Goal: Find specific page/section: Find specific page/section

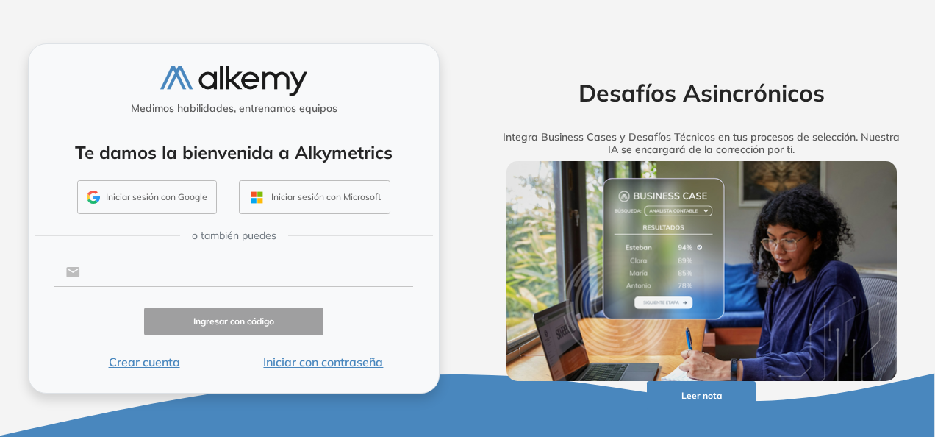
click at [215, 273] on input "text" at bounding box center [246, 272] width 333 height 28
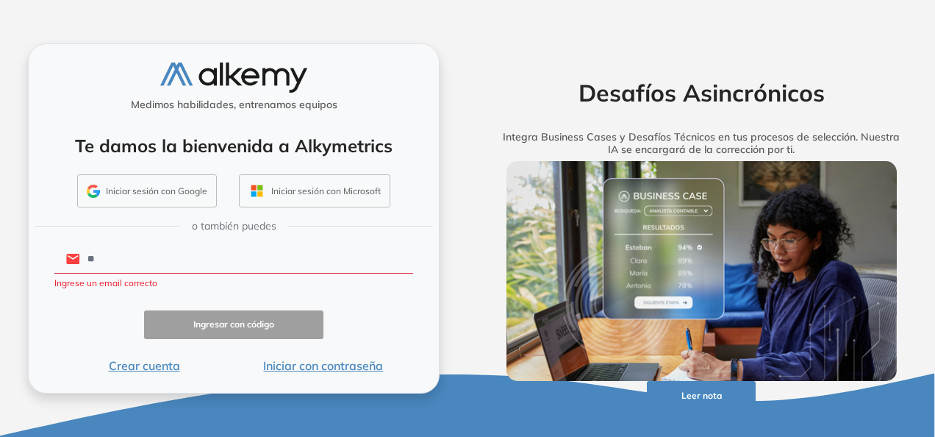
type input "**********"
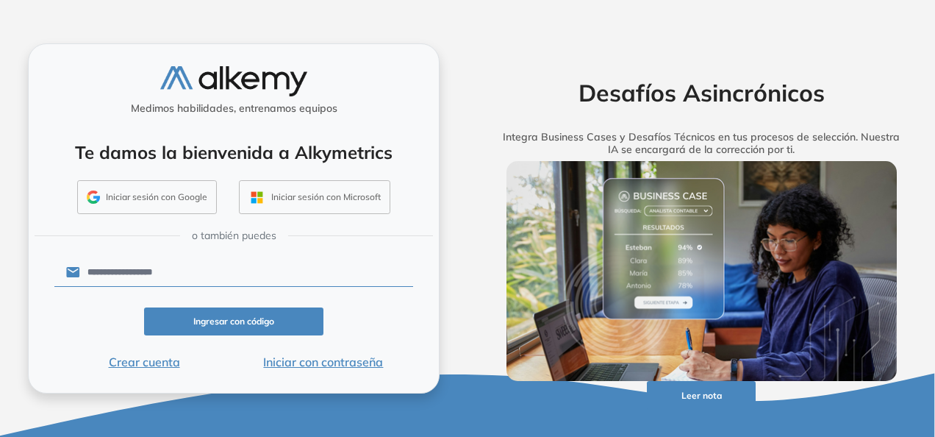
click button "Ingresar con código" at bounding box center [233, 321] width 179 height 29
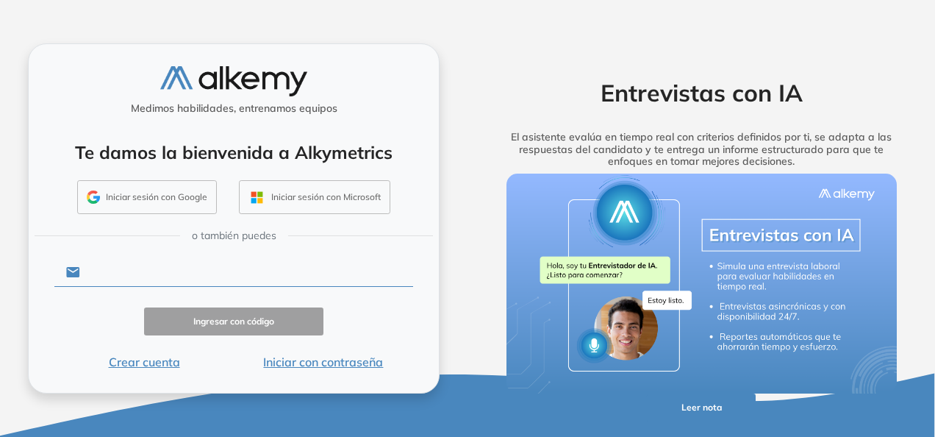
click at [221, 276] on input "text" at bounding box center [246, 272] width 333 height 28
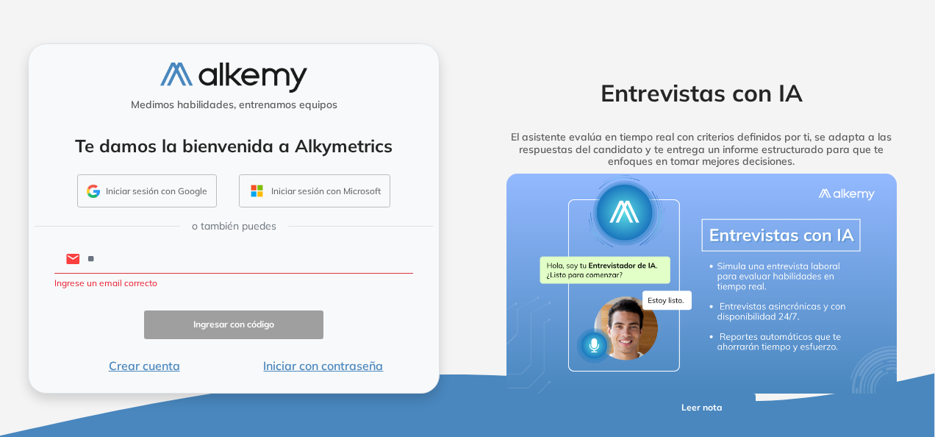
type input "**********"
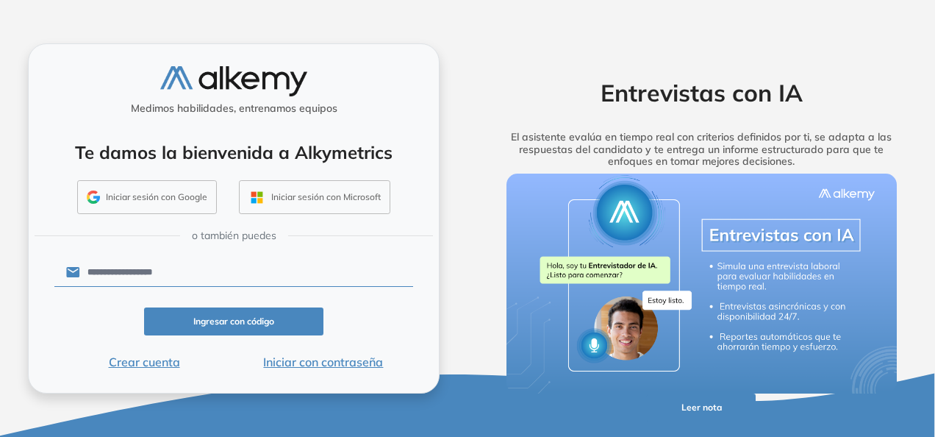
click at [298, 357] on button "Iniciar con contraseña" at bounding box center [323, 362] width 179 height 18
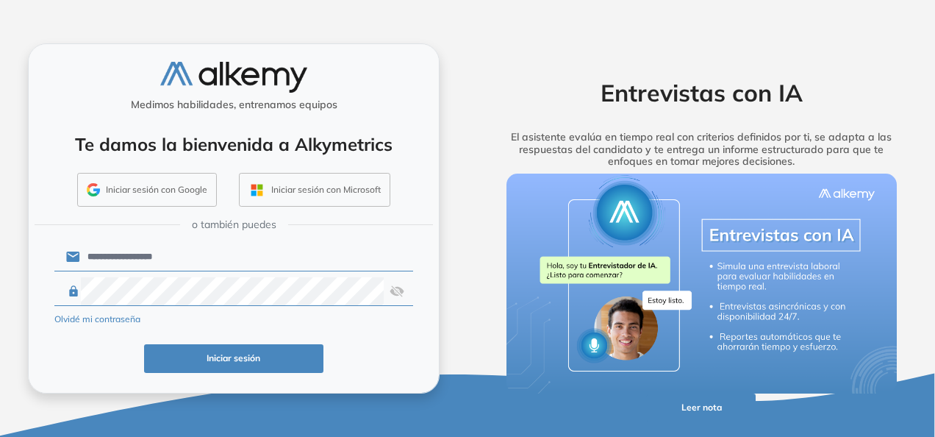
click at [393, 291] on img at bounding box center [397, 291] width 15 height 28
click at [250, 354] on button "Iniciar sesión" at bounding box center [233, 358] width 179 height 29
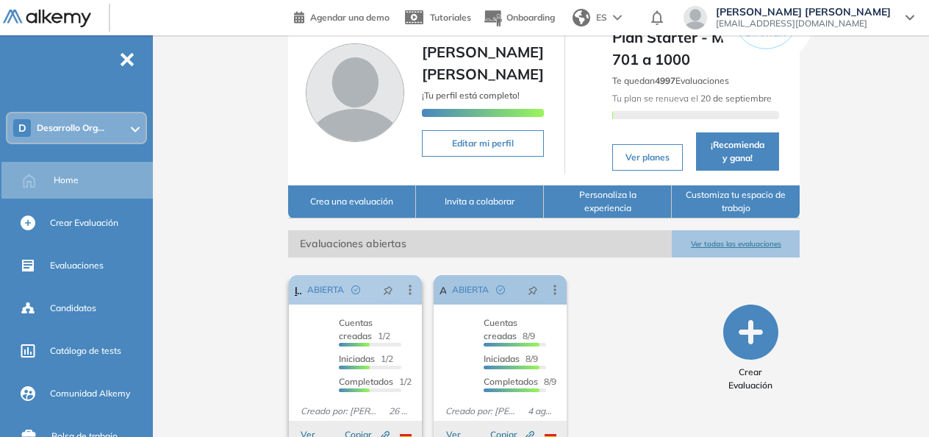
scroll to position [126, 0]
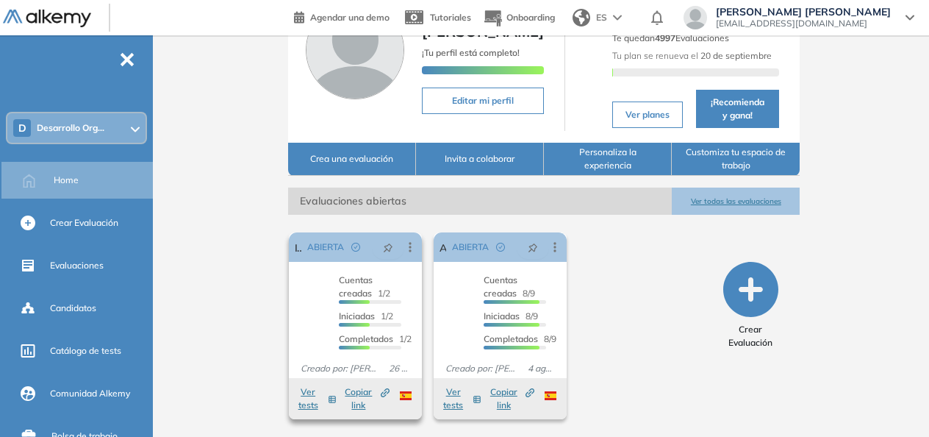
click at [366, 311] on span "Iniciadas" at bounding box center [357, 315] width 36 height 11
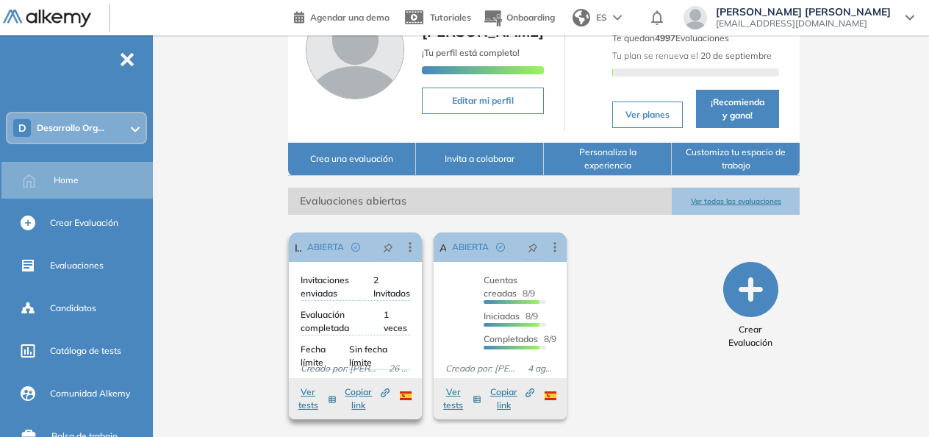
click at [354, 331] on span "Evaluación completada" at bounding box center [342, 321] width 83 height 26
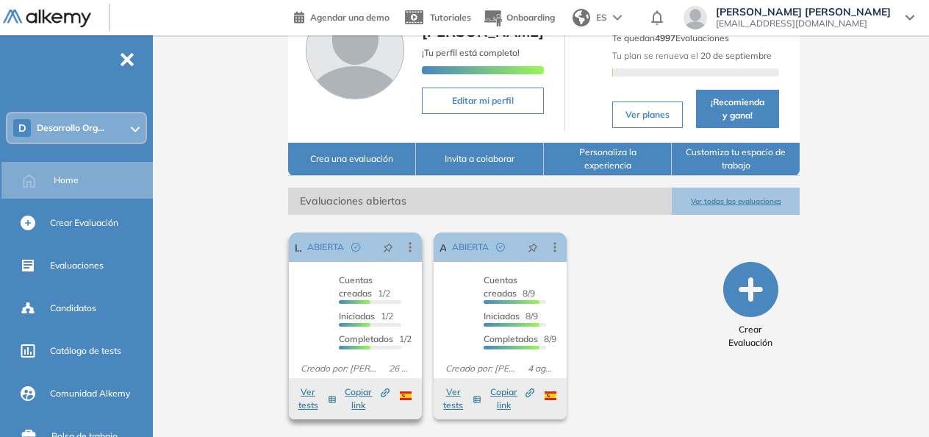
click at [312, 397] on button "Ver tests" at bounding box center [316, 398] width 40 height 26
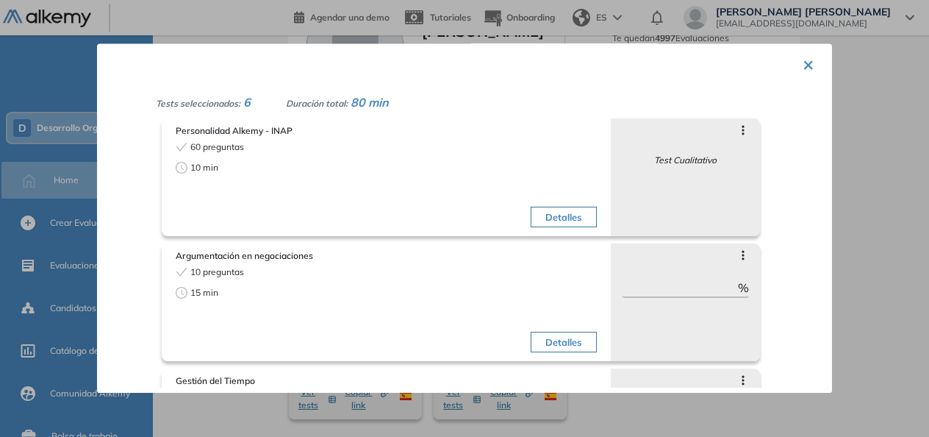
scroll to position [0, 0]
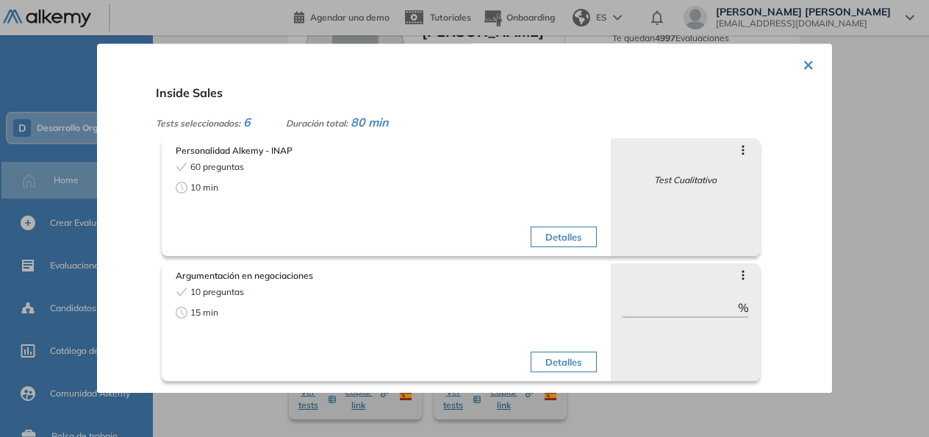
click at [804, 63] on button "×" at bounding box center [809, 63] width 12 height 29
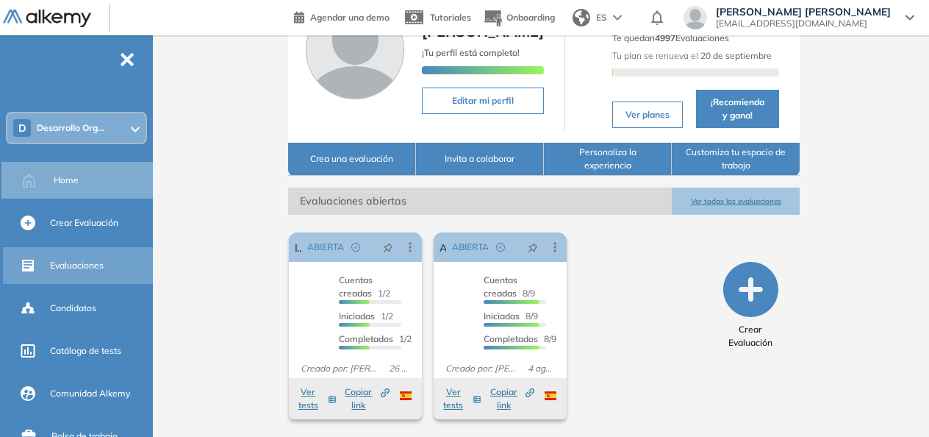
click at [52, 260] on span "Evaluaciones" at bounding box center [77, 265] width 54 height 13
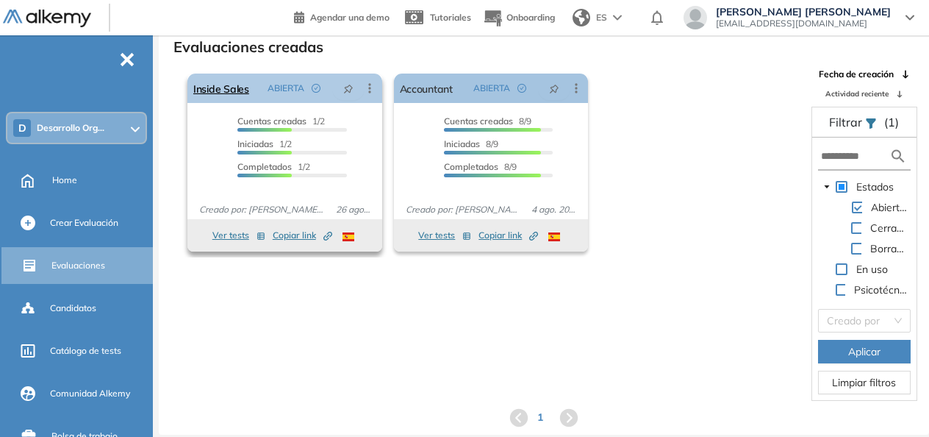
click at [365, 94] on icon at bounding box center [369, 88] width 15 height 15
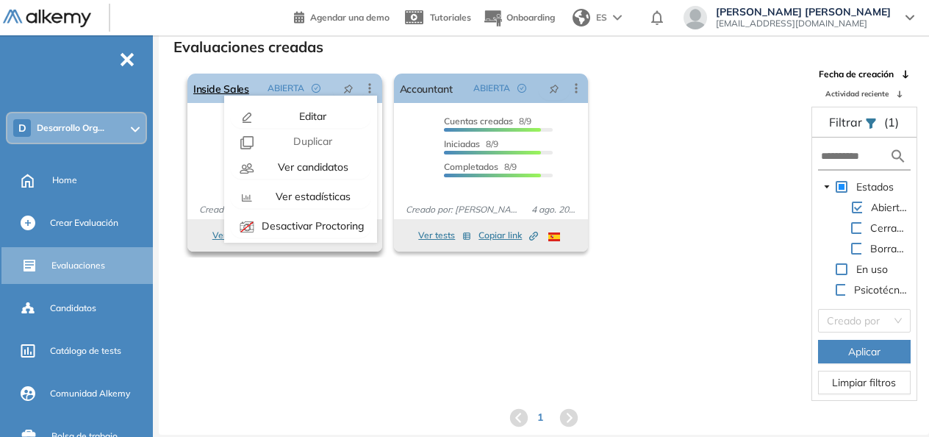
click at [369, 88] on icon at bounding box center [369, 88] width 2 height 10
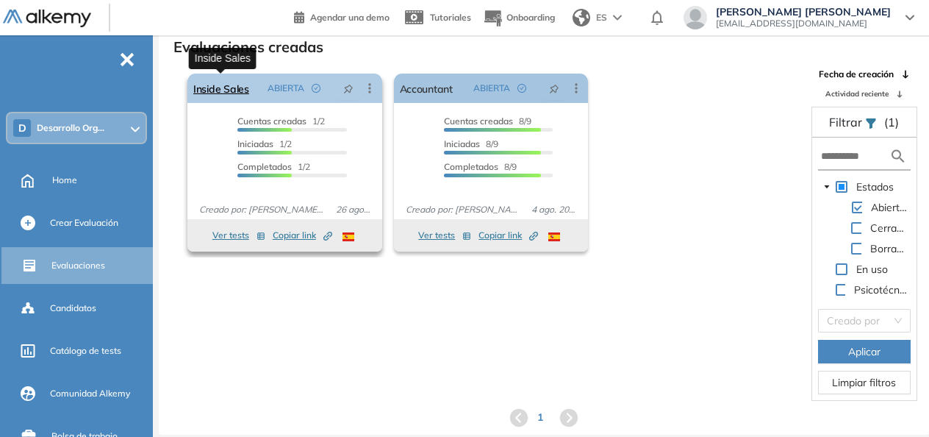
click at [231, 89] on link "Inside Sales" at bounding box center [221, 88] width 56 height 29
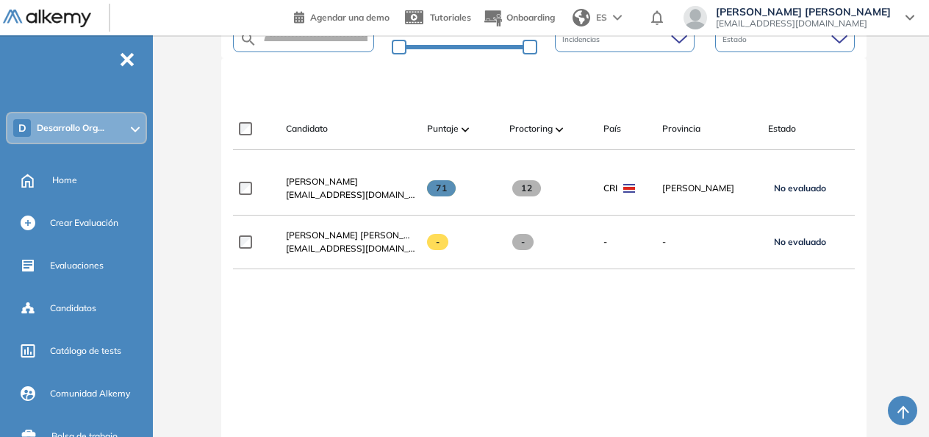
scroll to position [368, 0]
